Goal: Transaction & Acquisition: Subscribe to service/newsletter

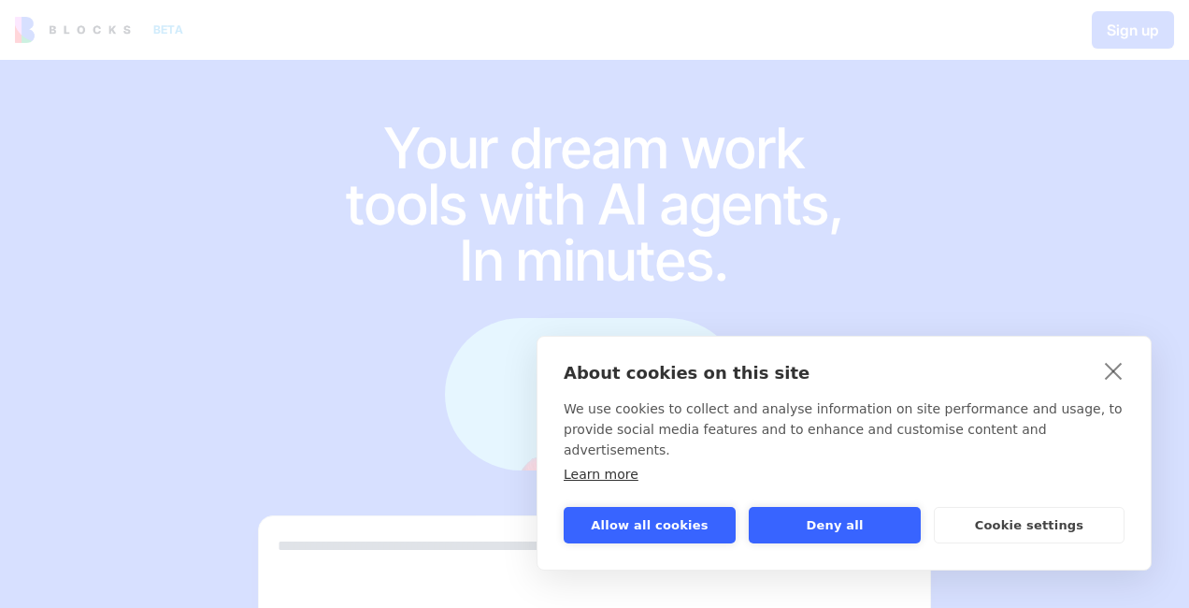
click at [696, 518] on button "Allow all cookies" at bounding box center [650, 525] width 172 height 36
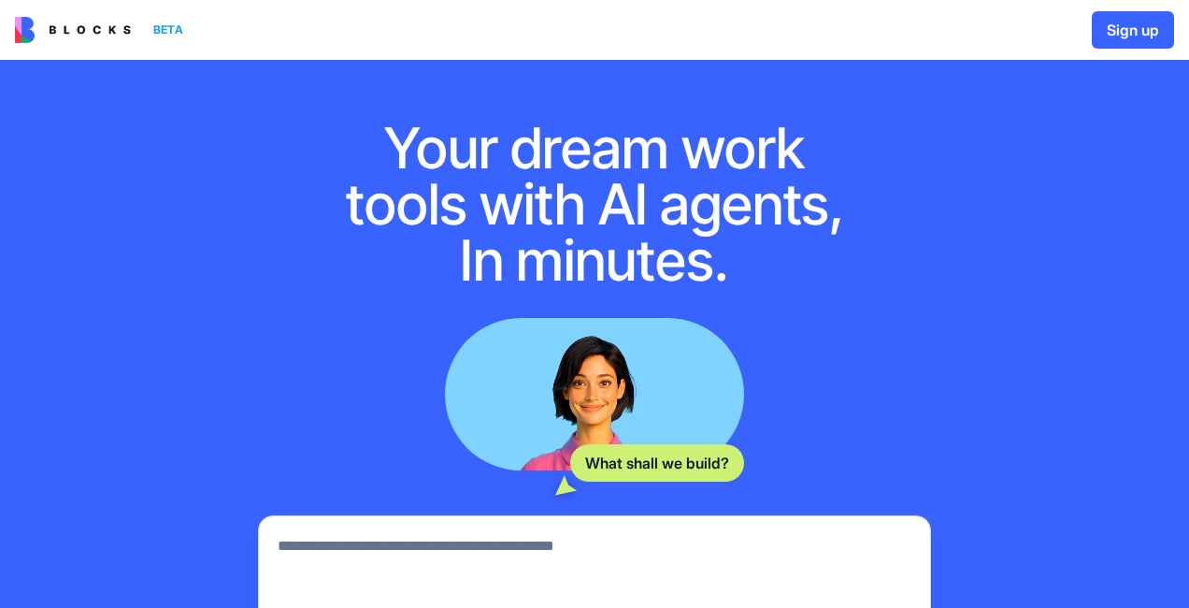
click at [1125, 33] on button "Sign up" at bounding box center [1133, 29] width 82 height 37
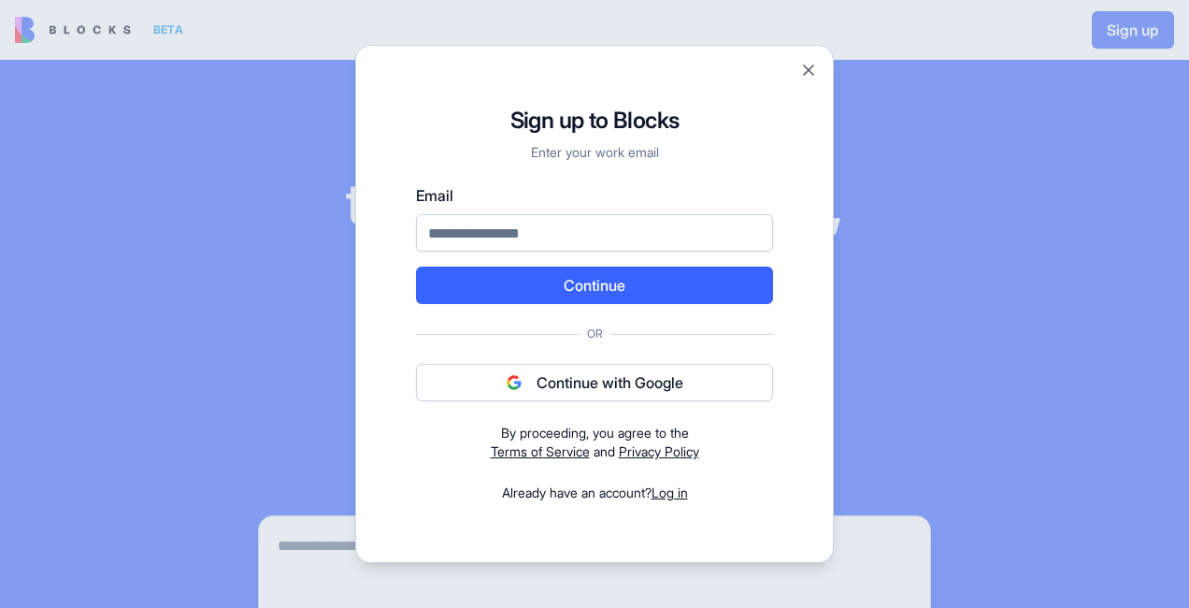
click at [690, 388] on button "Continue with Google" at bounding box center [594, 382] width 357 height 37
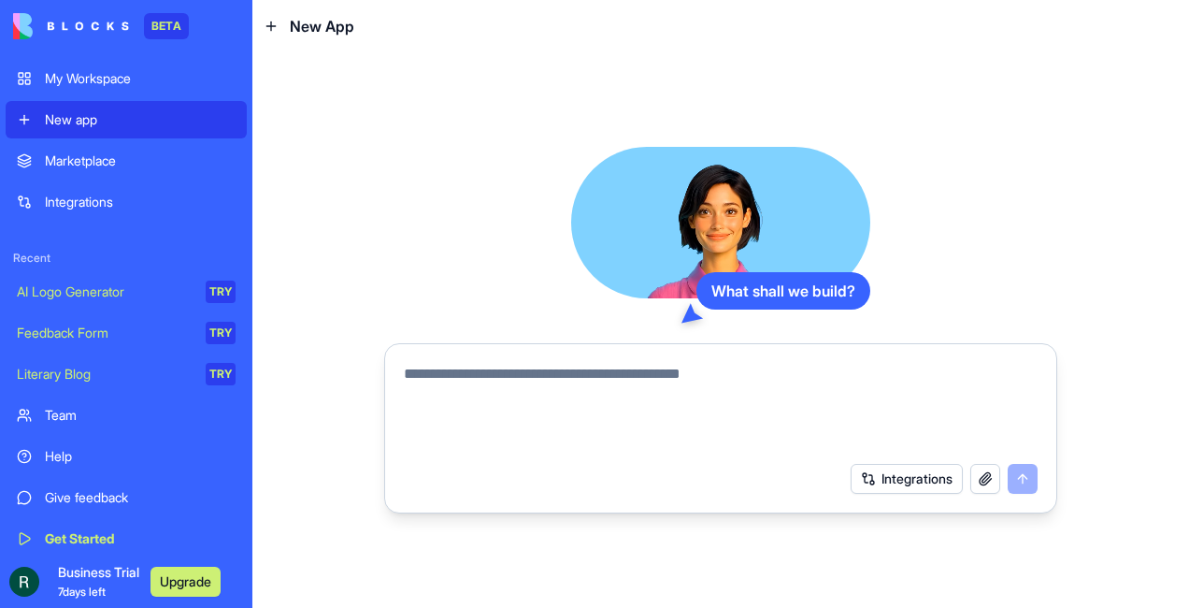
click at [116, 572] on span "Business Trial 7 days left" at bounding box center [98, 581] width 81 height 37
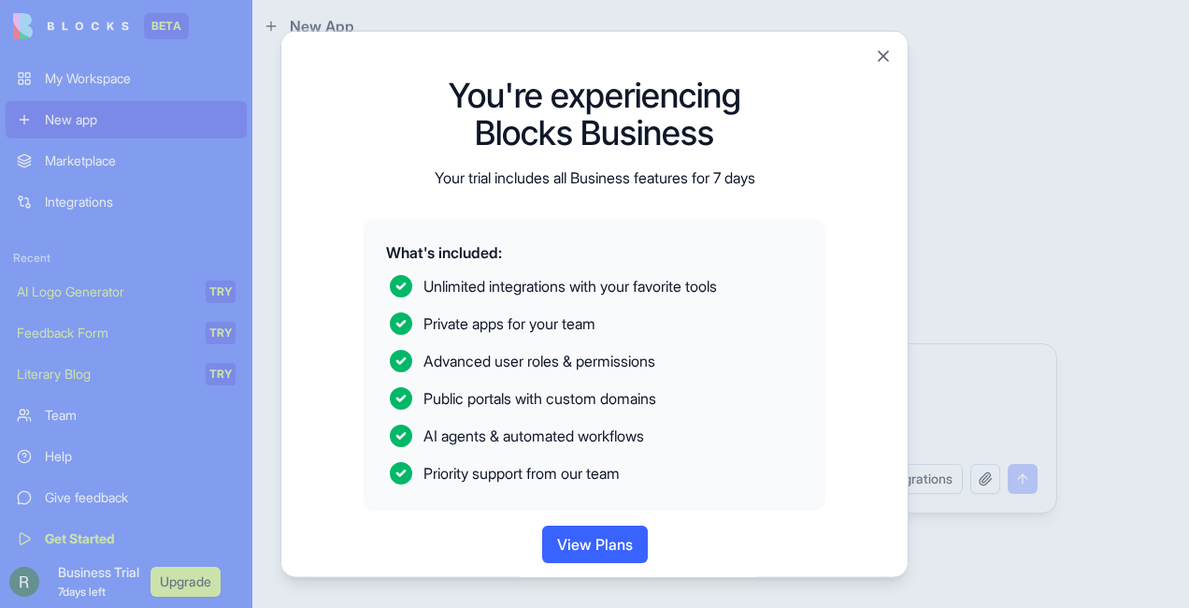
click at [596, 549] on button "View Plans" at bounding box center [595, 543] width 106 height 37
